Goal: Task Accomplishment & Management: Manage account settings

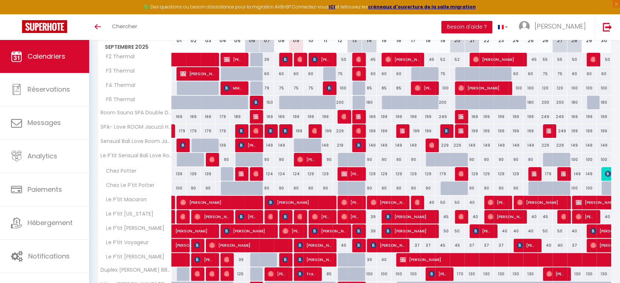
click at [298, 131] on div "199" at bounding box center [296, 131] width 15 height 14
type input "199"
type input "[DATE] Septembre 2025"
type input "Mer 10 Septembre 2025"
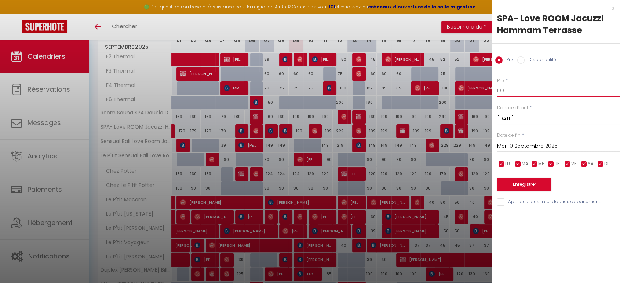
click at [512, 89] on input "199" at bounding box center [558, 90] width 123 height 13
type input "179"
click at [523, 190] on button "Enregistrer" at bounding box center [524, 184] width 54 height 13
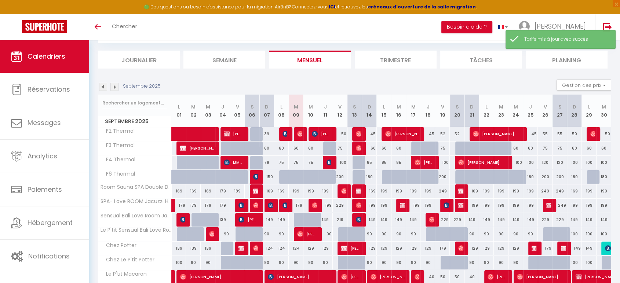
scroll to position [115, 0]
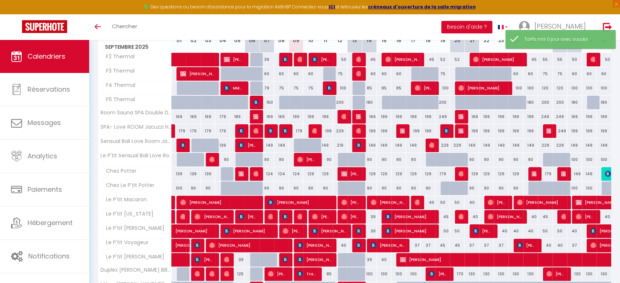
click at [342, 129] on div "229" at bounding box center [340, 131] width 15 height 14
type input "229"
type input "Ven 12 Septembre 2025"
type input "Sam 13 Septembre 2025"
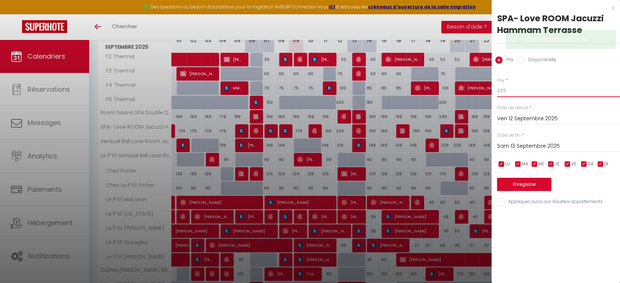
click at [537, 87] on input "229" at bounding box center [558, 90] width 123 height 13
type input "219"
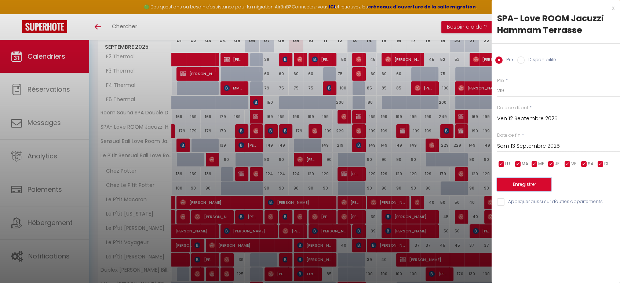
click at [511, 188] on button "Enregistrer" at bounding box center [524, 184] width 54 height 13
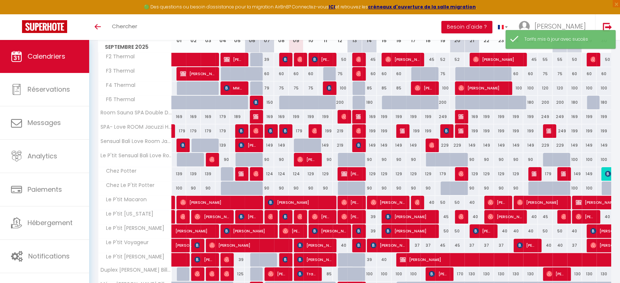
click at [341, 146] on div "219" at bounding box center [340, 146] width 15 height 14
type input "219"
type input "Ven 12 Septembre 2025"
type input "Sam 13 Septembre 2025"
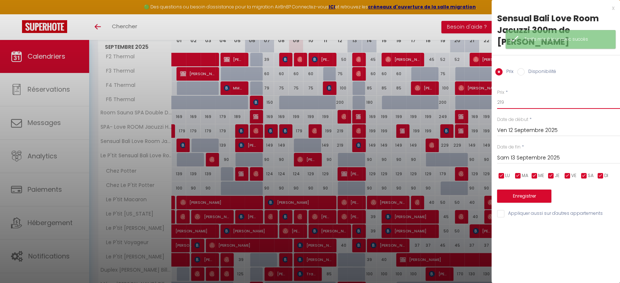
click at [531, 96] on input "219" at bounding box center [558, 102] width 123 height 13
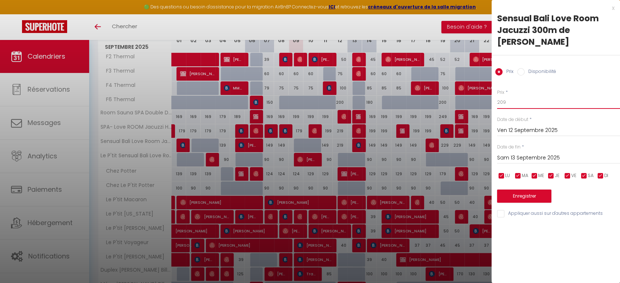
type input "209"
click at [519, 190] on button "Enregistrer" at bounding box center [524, 196] width 54 height 13
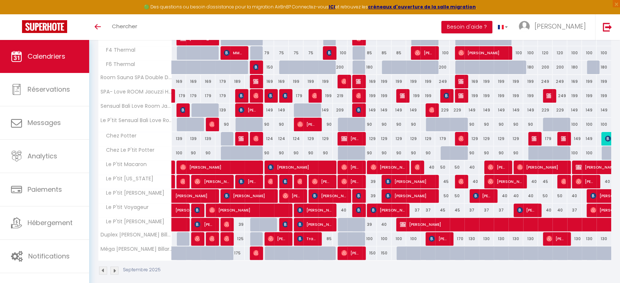
scroll to position [156, 0]
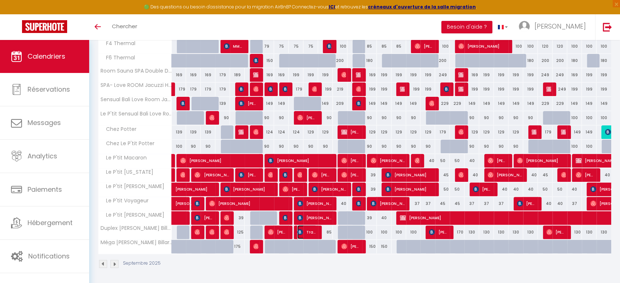
click at [308, 232] on span "TravelPerk S.L.U." at bounding box center [306, 232] width 19 height 14
select select "OK"
select select "KO"
select select "0"
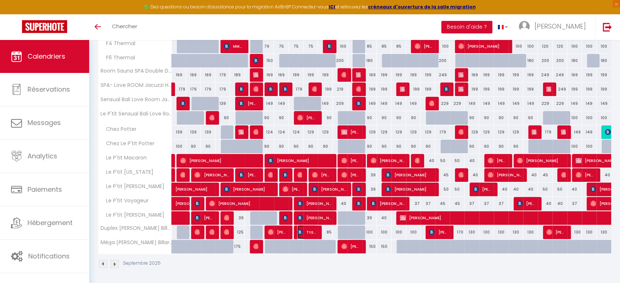
select select "1"
select select
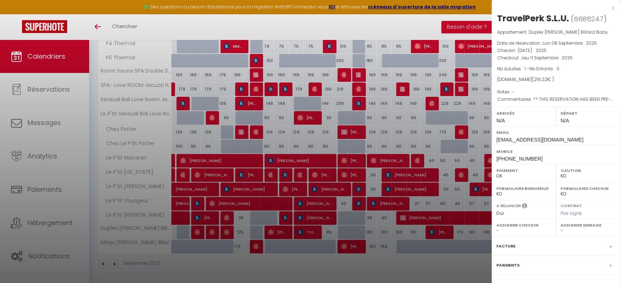
click at [309, 231] on div at bounding box center [310, 141] width 620 height 283
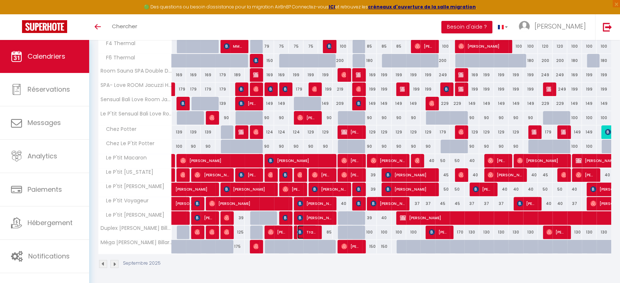
click at [308, 231] on span "TravelPerk S.L.U." at bounding box center [306, 232] width 19 height 14
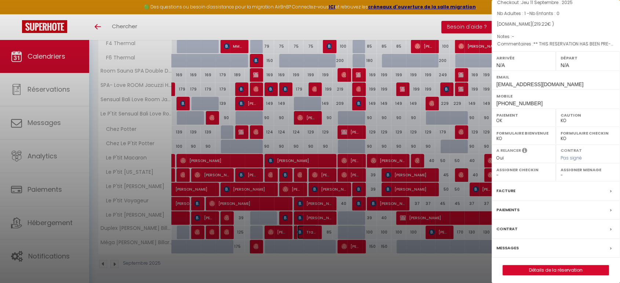
scroll to position [58, 0]
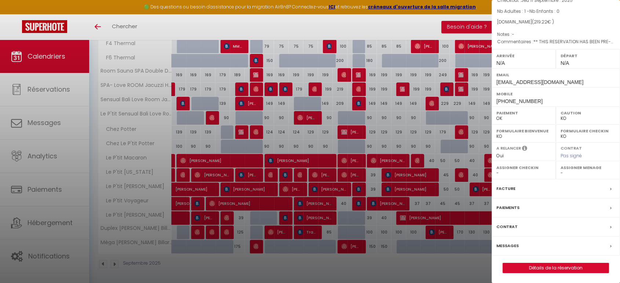
click at [513, 243] on label "Messages" at bounding box center [508, 246] width 22 height 8
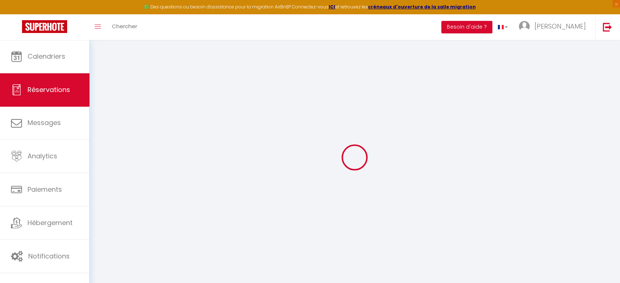
select select
checkbox input "false"
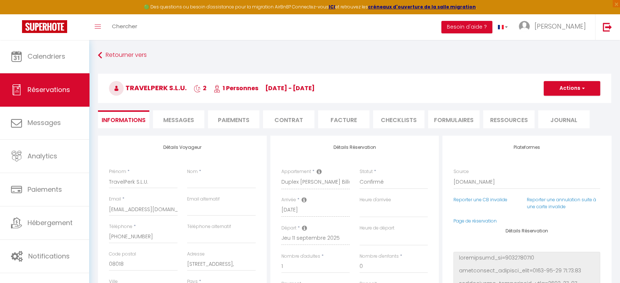
select select
checkbox input "false"
type textarea "** THIS RESERVATION HAS BEEN PRE-PAID ** BOOKING NOTE : Payment charge is EUR 3…"
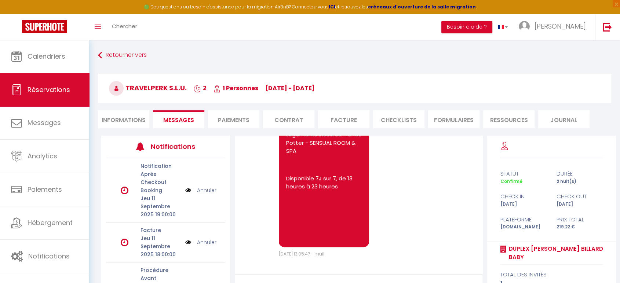
click at [199, 189] on link "Annuler" at bounding box center [206, 190] width 19 height 8
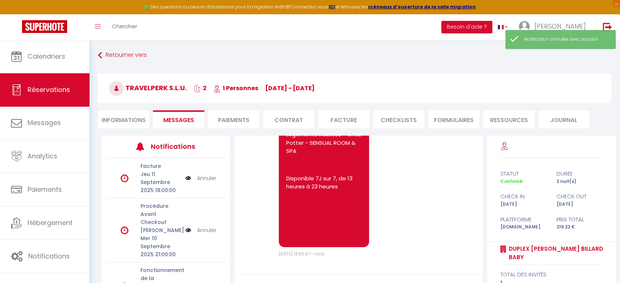
click at [201, 180] on link "Annuler" at bounding box center [206, 178] width 19 height 8
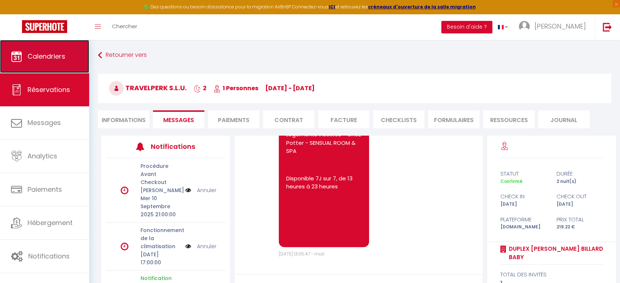
click at [31, 41] on link "Calendriers" at bounding box center [44, 56] width 89 height 33
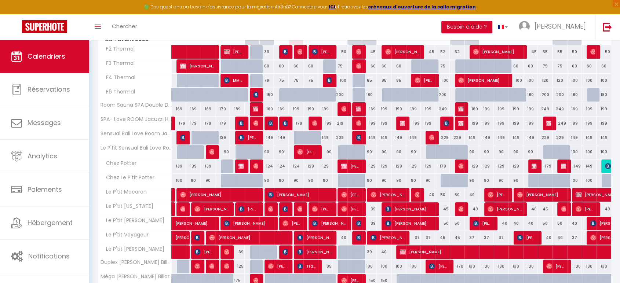
scroll to position [81, 0]
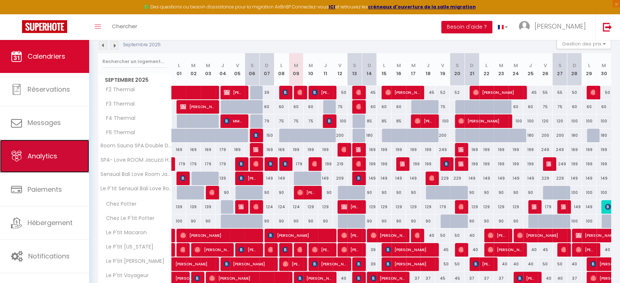
click at [29, 153] on span "Analytics" at bounding box center [43, 156] width 30 height 9
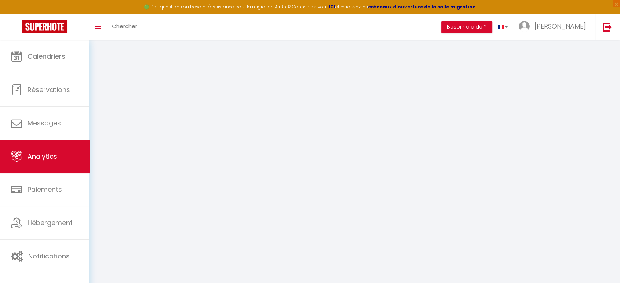
select select "2025"
select select "9"
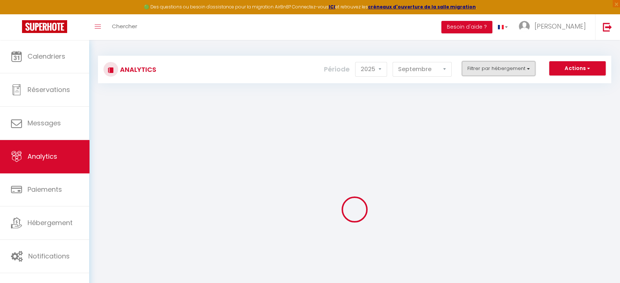
click at [484, 69] on button "Filtrer par hébergement" at bounding box center [498, 68] width 73 height 15
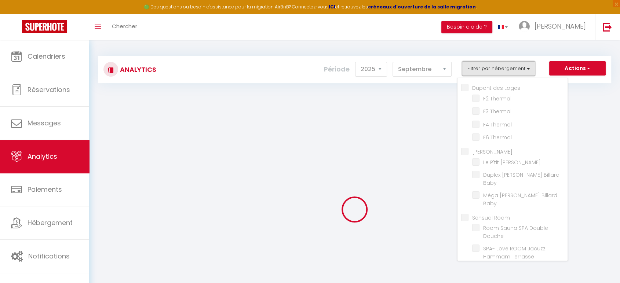
click at [485, 65] on button "Filtrer par hébergement" at bounding box center [498, 68] width 73 height 15
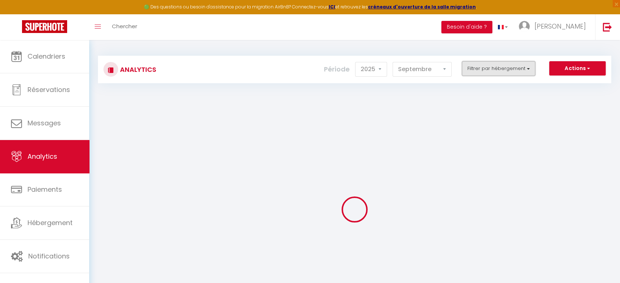
checkbox Loges "false"
checkbox Thermal "false"
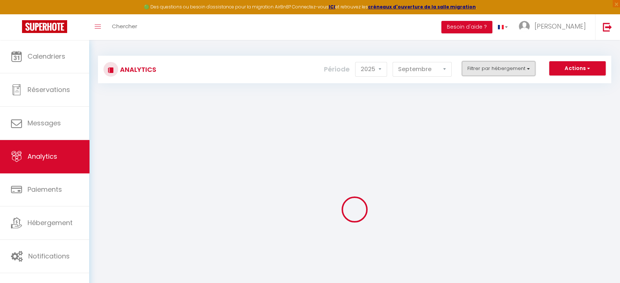
checkbox d\'arc "false"
checkbox d\'Arc "false"
checkbox Baby "false"
checkbox Room "false"
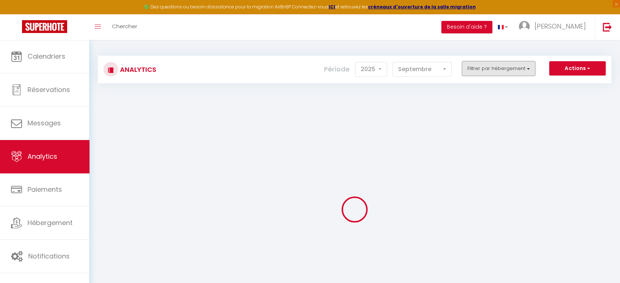
checkbox Douche "false"
checkbox Terrasse "false"
checkbox Stanislas "false"
checkbox Potter "false"
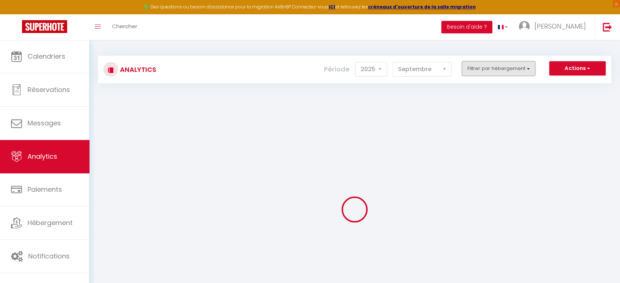
checkbox Potter "false"
checkbox input "false"
checkbox Macaron "false"
checkbox York "false"
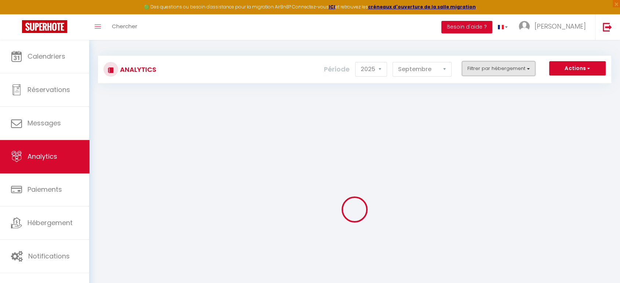
checkbox Blarru "false"
checkbox Pierre "false"
checkbox input "false"
checkbox Voyageur "false"
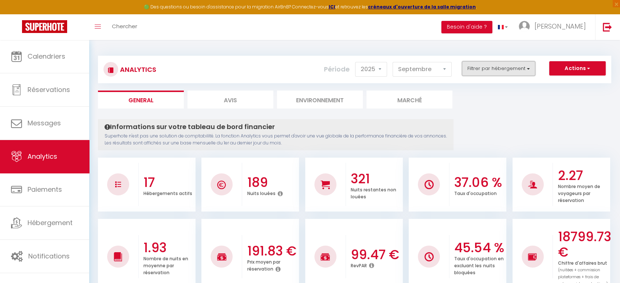
click at [486, 65] on button "Filtrer par hébergement" at bounding box center [498, 68] width 73 height 15
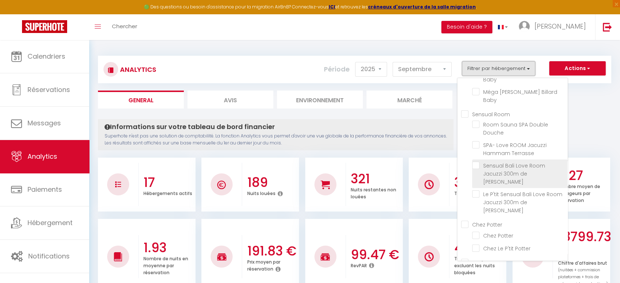
scroll to position [122, 0]
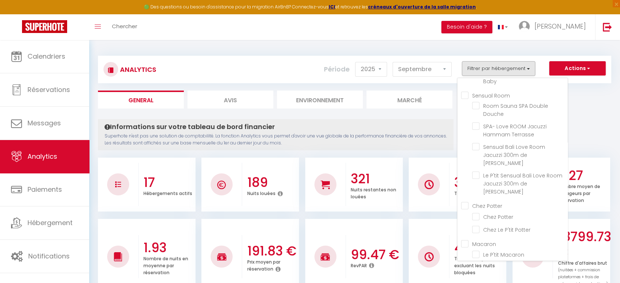
click at [466, 202] on Potter "Chez Potter" at bounding box center [514, 205] width 106 height 7
checkbox Potter "true"
checkbox Thermal "false"
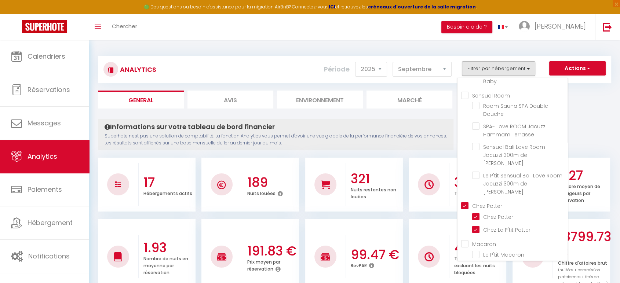
checkbox Thermal "false"
checkbox d\'Arc "false"
checkbox Baby "false"
checkbox Douche "false"
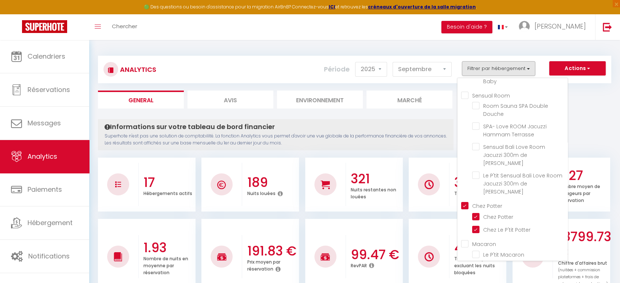
checkbox Terrasse "false"
checkbox Stanislas "false"
checkbox Potter "true"
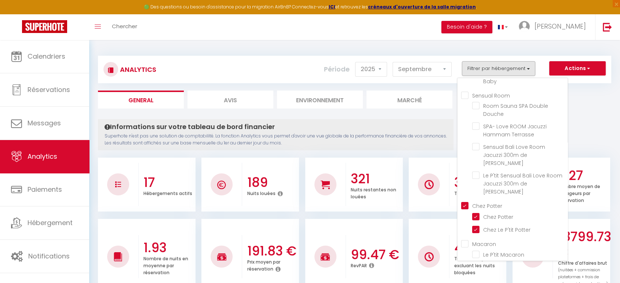
checkbox Macaron "false"
checkbox York "false"
checkbox Pierre "false"
checkbox Voyageur "false"
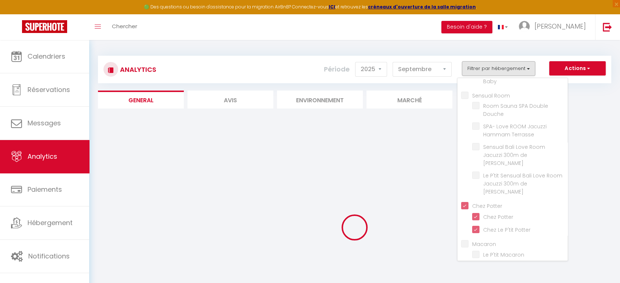
click at [599, 106] on ul "General Avis Environnement Marché" at bounding box center [354, 100] width 513 height 18
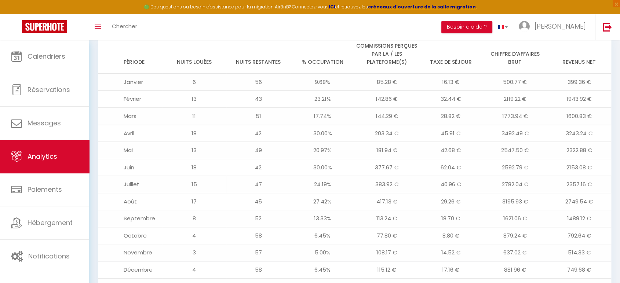
scroll to position [616, 0]
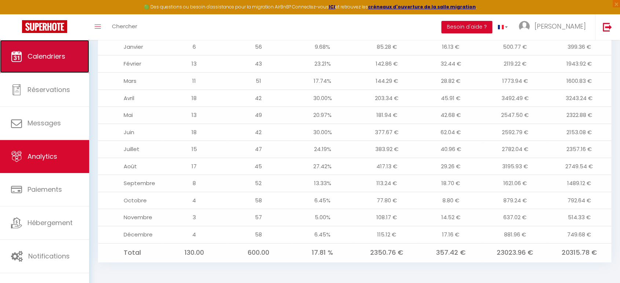
click at [69, 59] on link "Calendriers" at bounding box center [44, 56] width 89 height 33
